Goal: Task Accomplishment & Management: Manage account settings

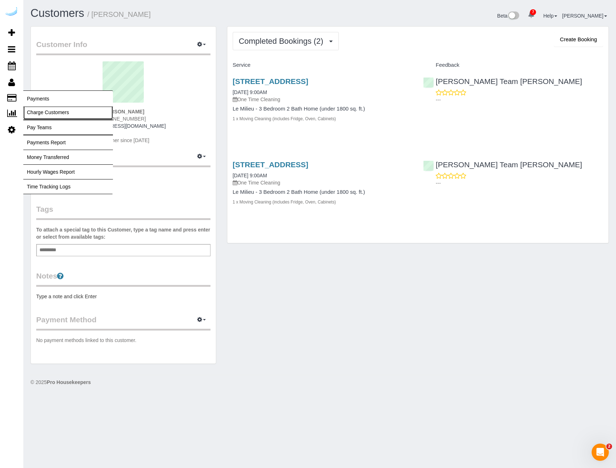
click at [51, 111] on link "Charge Customers" at bounding box center [68, 112] width 90 height 14
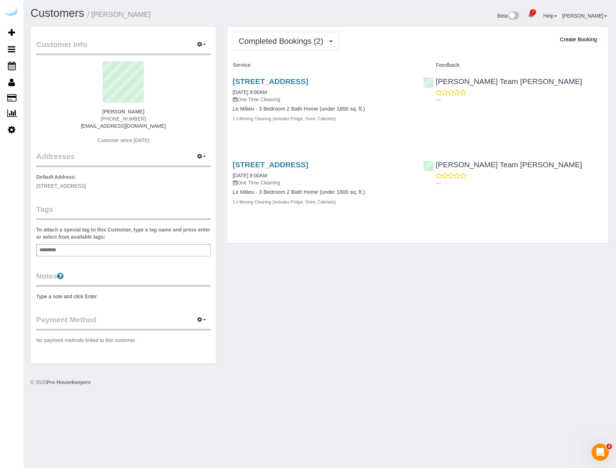
select select
click at [309, 77] on link "776 W Fairlane, Apt/Suite, Casa Grande, Az 85122, Casa Grande, AZ 85122" at bounding box center [271, 81] width 76 height 8
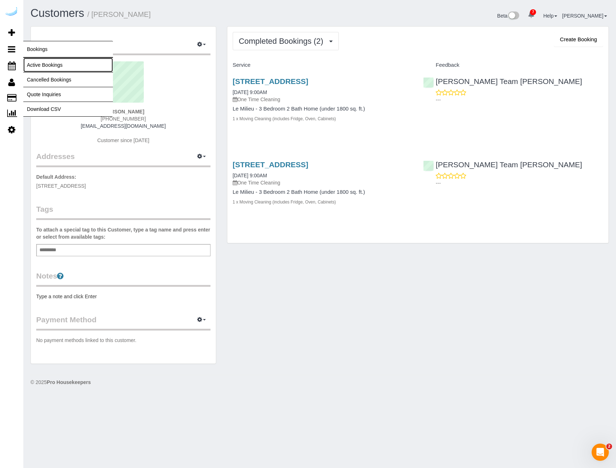
click at [43, 62] on link "Active Bookings" at bounding box center [68, 65] width 90 height 14
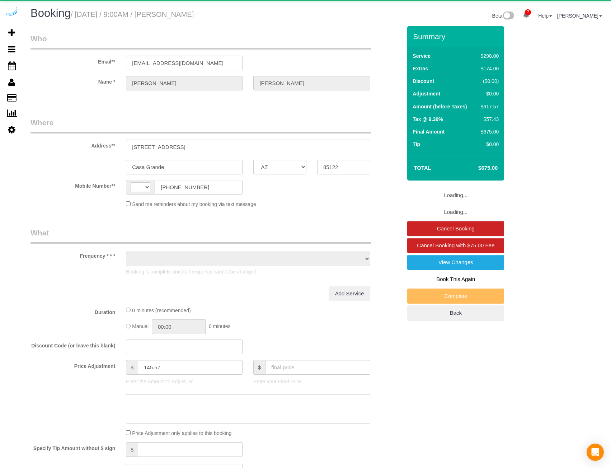
select select "AZ"
select select "string:US"
select select "object:911"
select select "5"
select select "number:9"
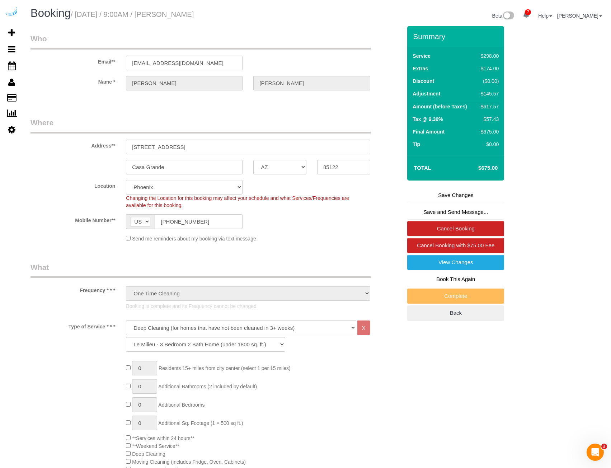
click at [533, 14] on link "7" at bounding box center [526, 15] width 14 height 16
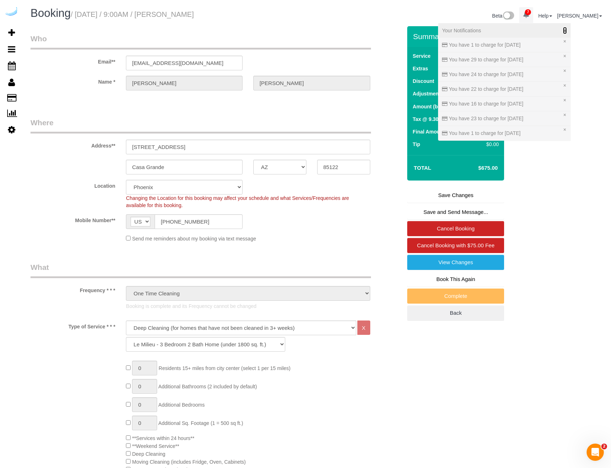
click at [567, 31] on icon at bounding box center [565, 30] width 4 height 5
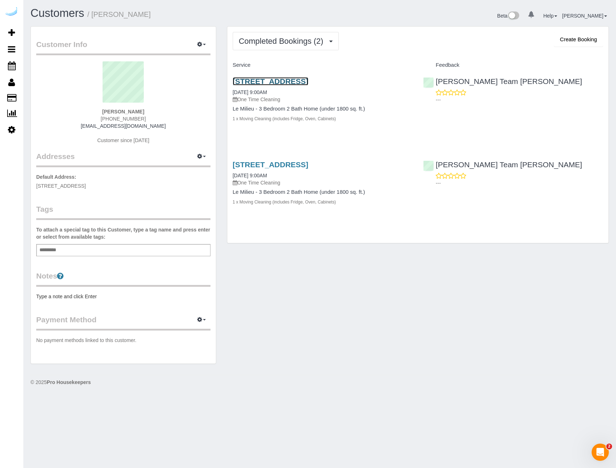
click at [309, 79] on link "776 W Fairlane, Apt/Suite, Casa Grande, Az 85122, Casa Grande, AZ 85122" at bounding box center [271, 81] width 76 height 8
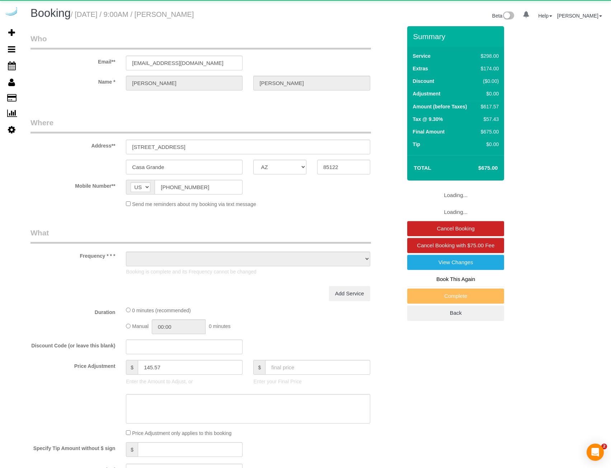
select select "AZ"
select select "object:848"
select select "5"
select select "number:9"
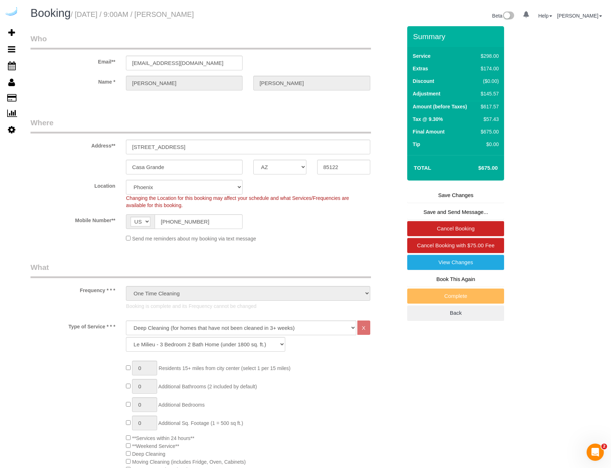
drag, startPoint x: 79, startPoint y: 15, endPoint x: 239, endPoint y: 15, distance: 160.4
click at [239, 15] on h1 "Booking / [DATE] / 9:00AM / [PERSON_NAME]" at bounding box center [170, 13] width 281 height 12
click at [240, 16] on h1 "Booking / [DATE] / 9:00AM / [PERSON_NAME]" at bounding box center [170, 13] width 281 height 12
click at [257, 18] on h1 "Booking / [DATE] / 9:00AM / [PERSON_NAME]" at bounding box center [170, 13] width 281 height 12
click at [198, 23] on div "Booking / [DATE] / 9:00AM / [PERSON_NAME] Beta 0 Your Notifications You have 0 …" at bounding box center [317, 16] width 584 height 19
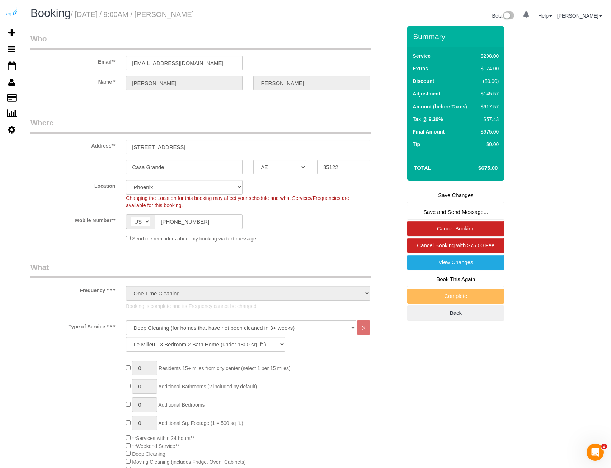
click at [136, 15] on small "/ [DATE] / 9:00AM / [PERSON_NAME]" at bounding box center [132, 14] width 123 height 8
click at [514, 17] on img at bounding box center [508, 15] width 12 height 9
